Goal: Information Seeking & Learning: Learn about a topic

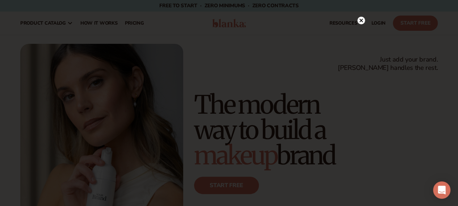
click at [361, 5] on div at bounding box center [229, 103] width 458 height 206
click at [360, 18] on circle at bounding box center [361, 21] width 8 height 8
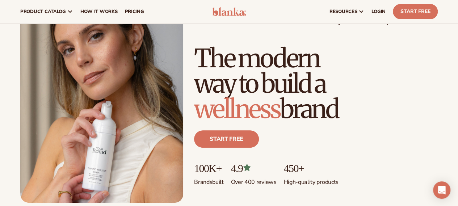
scroll to position [41, 0]
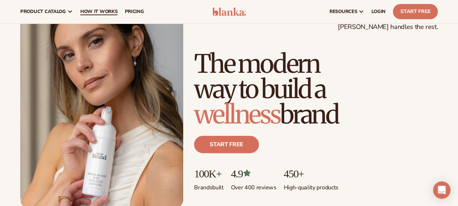
click at [105, 14] on span "How It Works" at bounding box center [98, 12] width 37 height 6
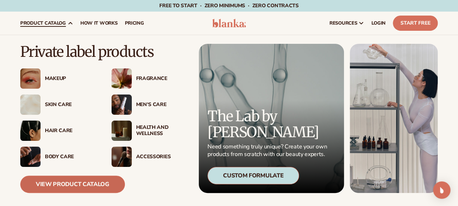
click at [101, 180] on link "View Product Catalog" at bounding box center [72, 183] width 105 height 17
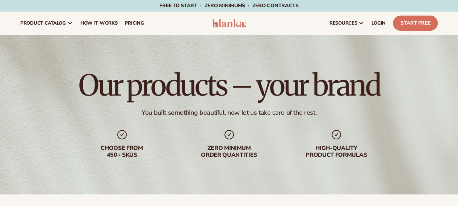
click at [129, 153] on div "Choose from 450+ Skus" at bounding box center [122, 152] width 93 height 14
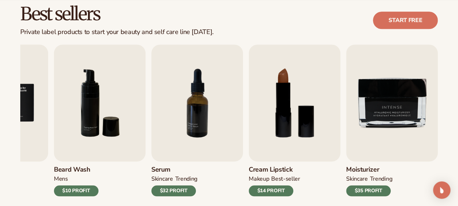
scroll to position [243, 0]
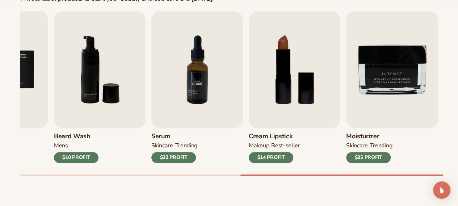
click at [194, 69] on img "7 / 9" at bounding box center [197, 69] width 92 height 117
click at [199, 82] on img "7 / 9" at bounding box center [197, 69] width 92 height 117
click at [162, 162] on div "$32 PROFIT" at bounding box center [173, 157] width 44 height 11
click at [178, 88] on img "7 / 9" at bounding box center [197, 69] width 92 height 117
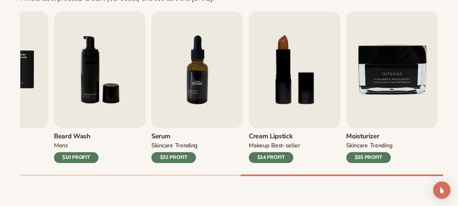
click at [178, 88] on img "7 / 9" at bounding box center [197, 69] width 92 height 117
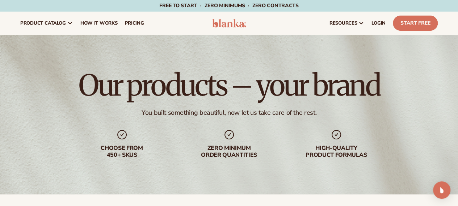
scroll to position [0, 0]
click at [131, 19] on link "pricing" at bounding box center [134, 23] width 26 height 23
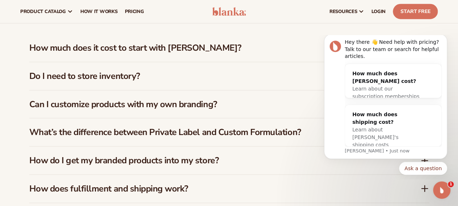
scroll to position [1011, 0]
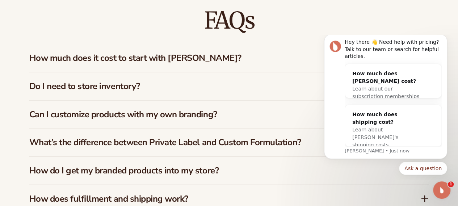
click at [149, 65] on div "How much does it cost to start with Blanka?" at bounding box center [228, 58] width 399 height 28
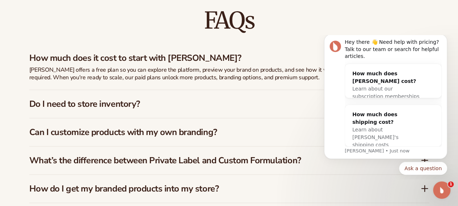
click at [149, 65] on div "How much does it cost to start with Blanka?" at bounding box center [228, 55] width 399 height 22
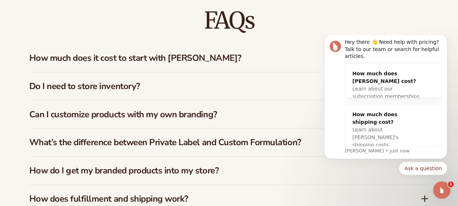
click at [140, 78] on div "Do I need to store inventory?" at bounding box center [228, 86] width 399 height 28
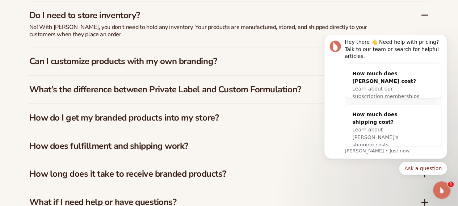
scroll to position [1082, 0]
click at [118, 17] on h3 "Do I need to store inventory?" at bounding box center [213, 15] width 369 height 10
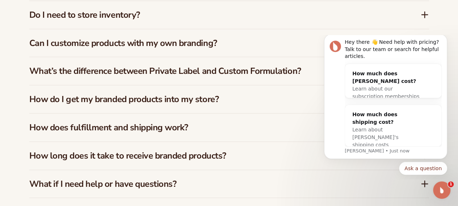
click at [119, 41] on h3 "Can I customize products with my own branding?" at bounding box center [213, 43] width 369 height 10
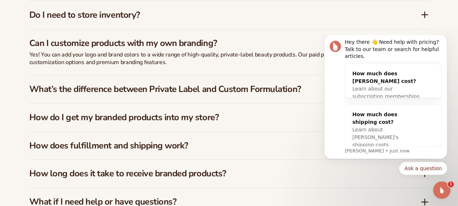
click at [119, 41] on h3 "Can I customize products with my own branding?" at bounding box center [213, 43] width 369 height 10
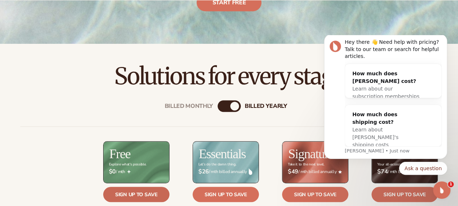
scroll to position [180, 0]
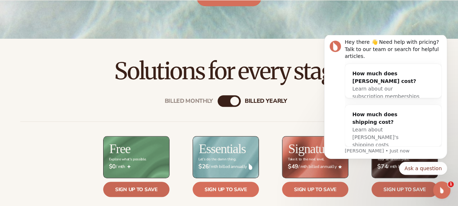
click at [139, 186] on link "Sign up to save" at bounding box center [136, 189] width 66 height 15
